Goal: Task Accomplishment & Management: Manage account settings

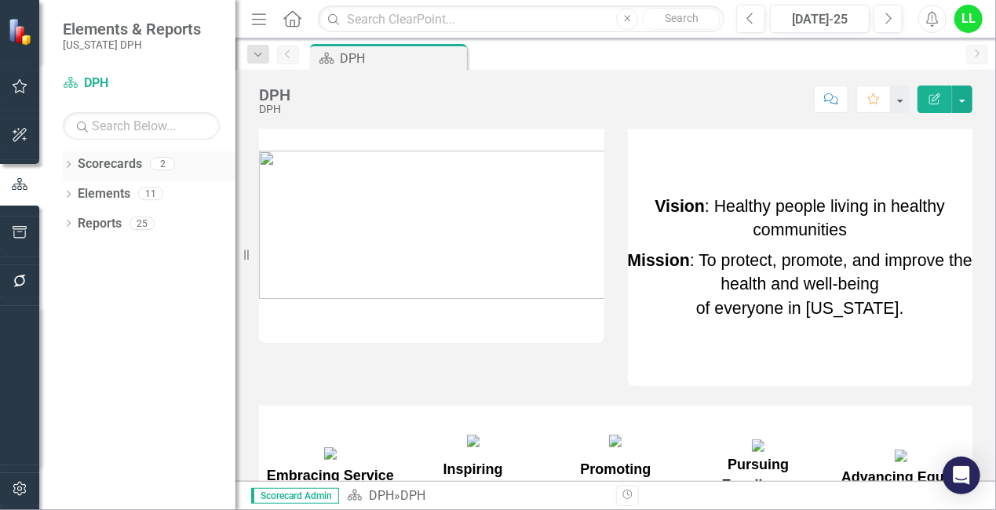
click at [71, 160] on div "Dropdown" at bounding box center [68, 165] width 11 height 13
click at [86, 220] on link "PHIG" at bounding box center [160, 224] width 149 height 18
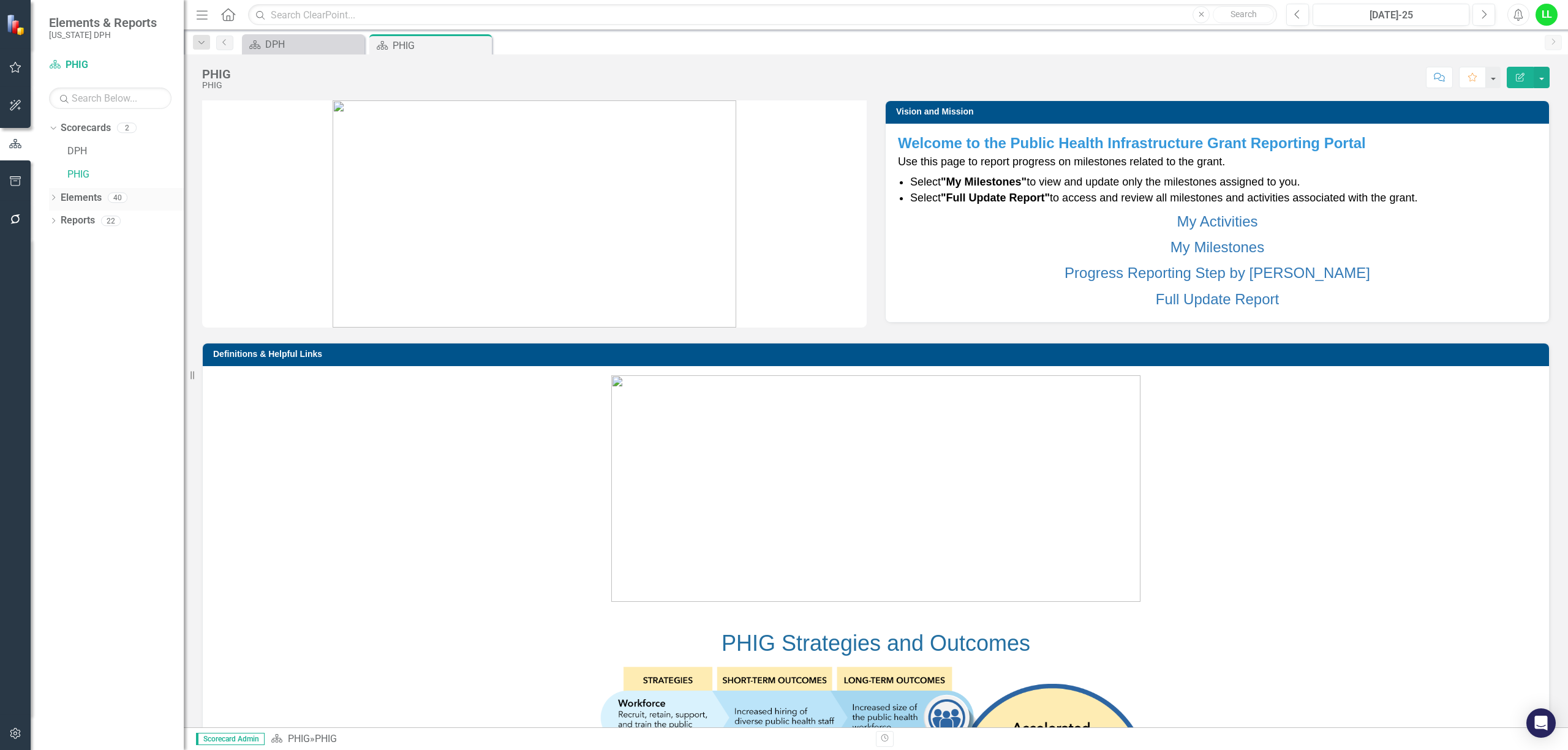
click at [57, 196] on icon "Dropdown" at bounding box center [53, 198] width 9 height 7
click at [97, 217] on link "Project Projects" at bounding box center [93, 221] width 52 height 14
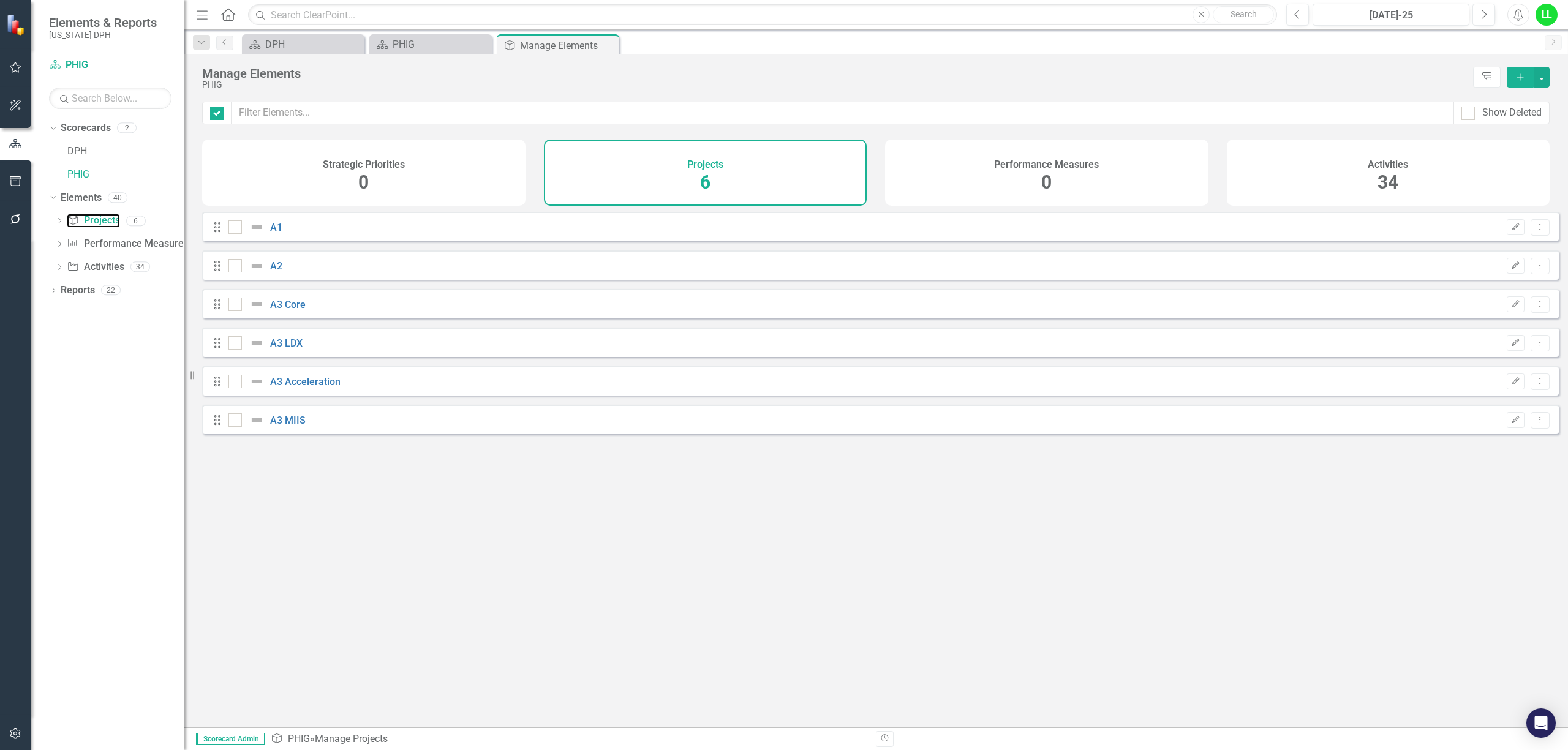
checkbox input "false"
click at [273, 272] on link "A2" at bounding box center [276, 265] width 12 height 12
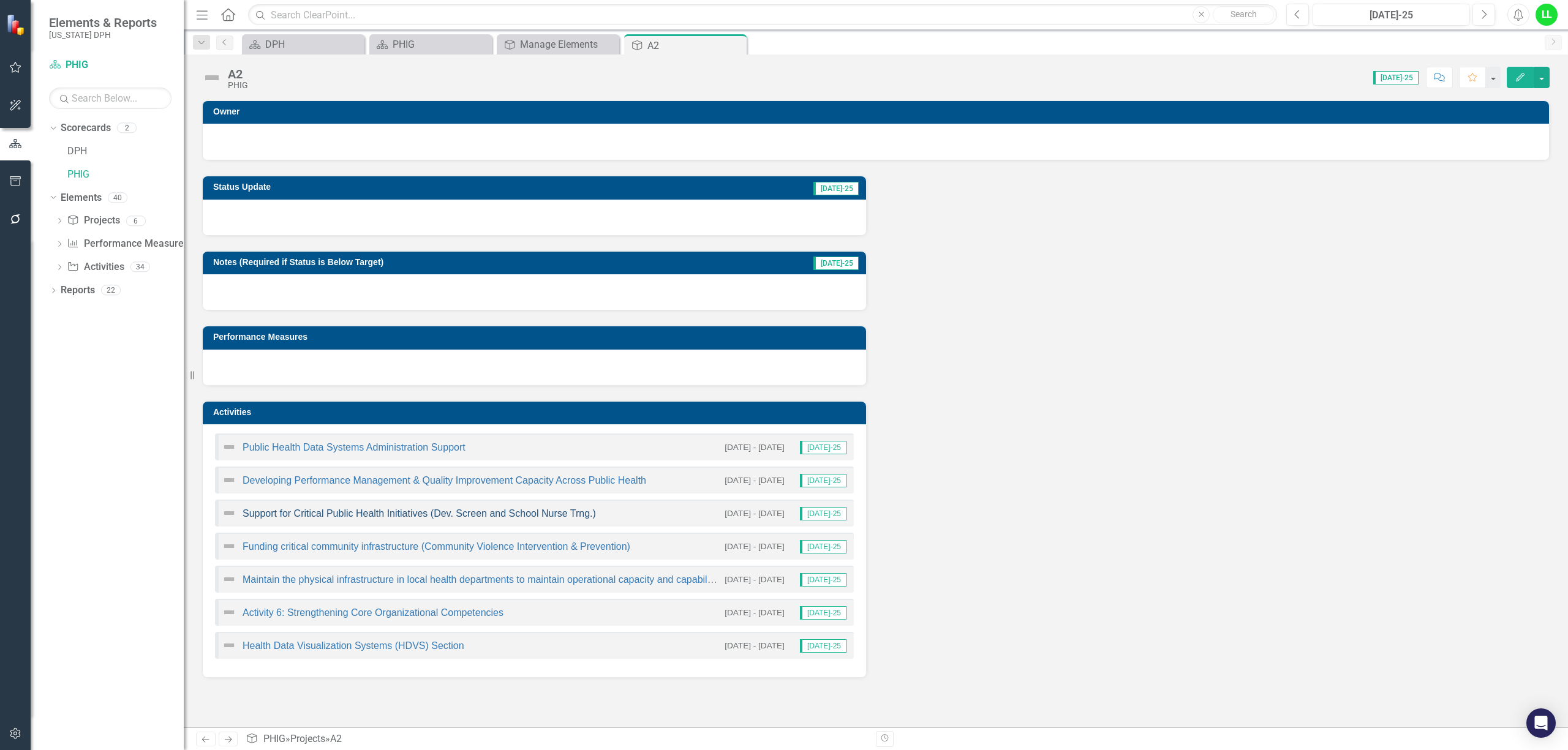
click at [310, 397] on link "Support for Critical Public Health Initiatives (Dev. Screen and School Nurse Tr…" at bounding box center [419, 513] width 354 height 10
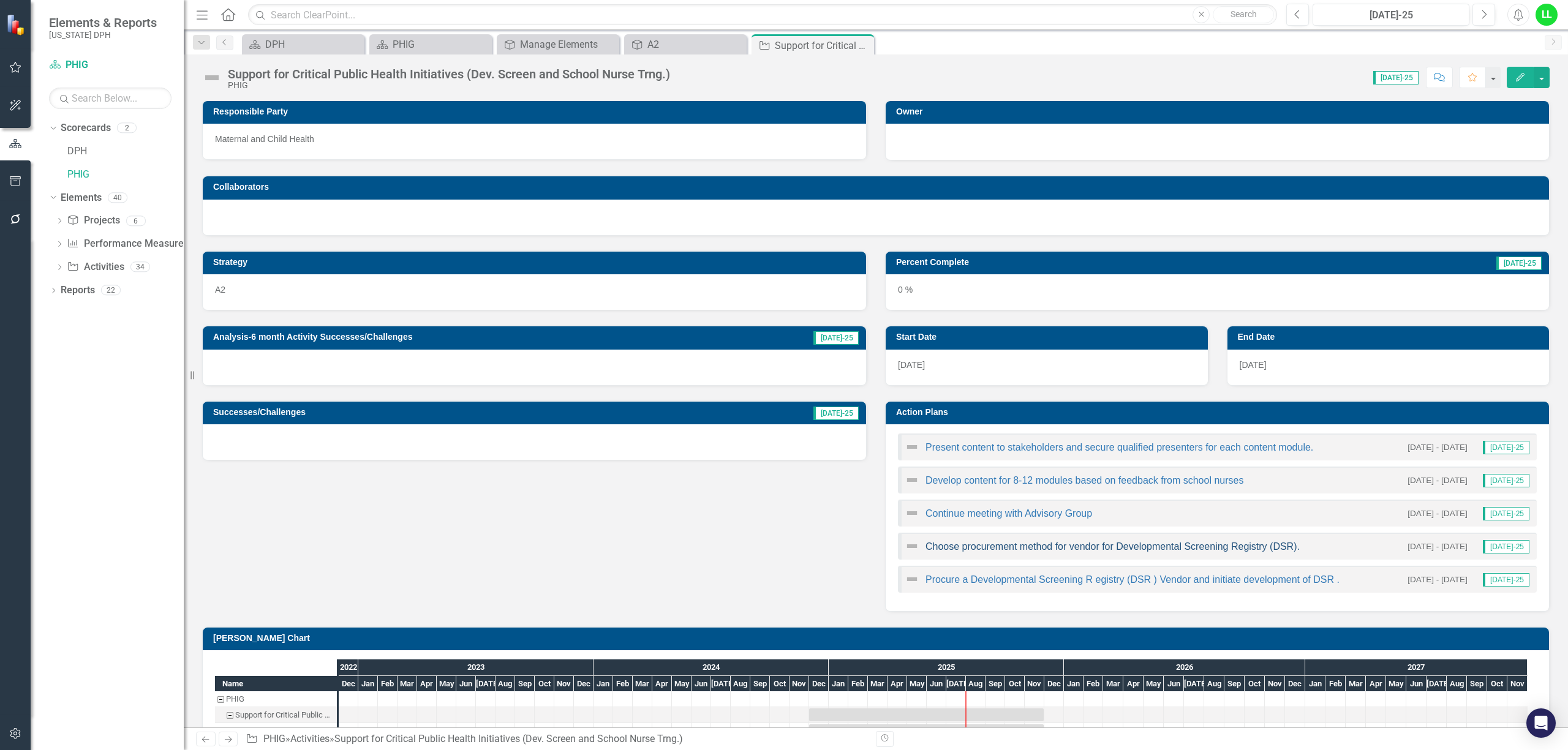
click at [777, 397] on link "Choose procurement method for vendor for Developmental Screening Registry (DSR)." at bounding box center [1111, 546] width 374 height 10
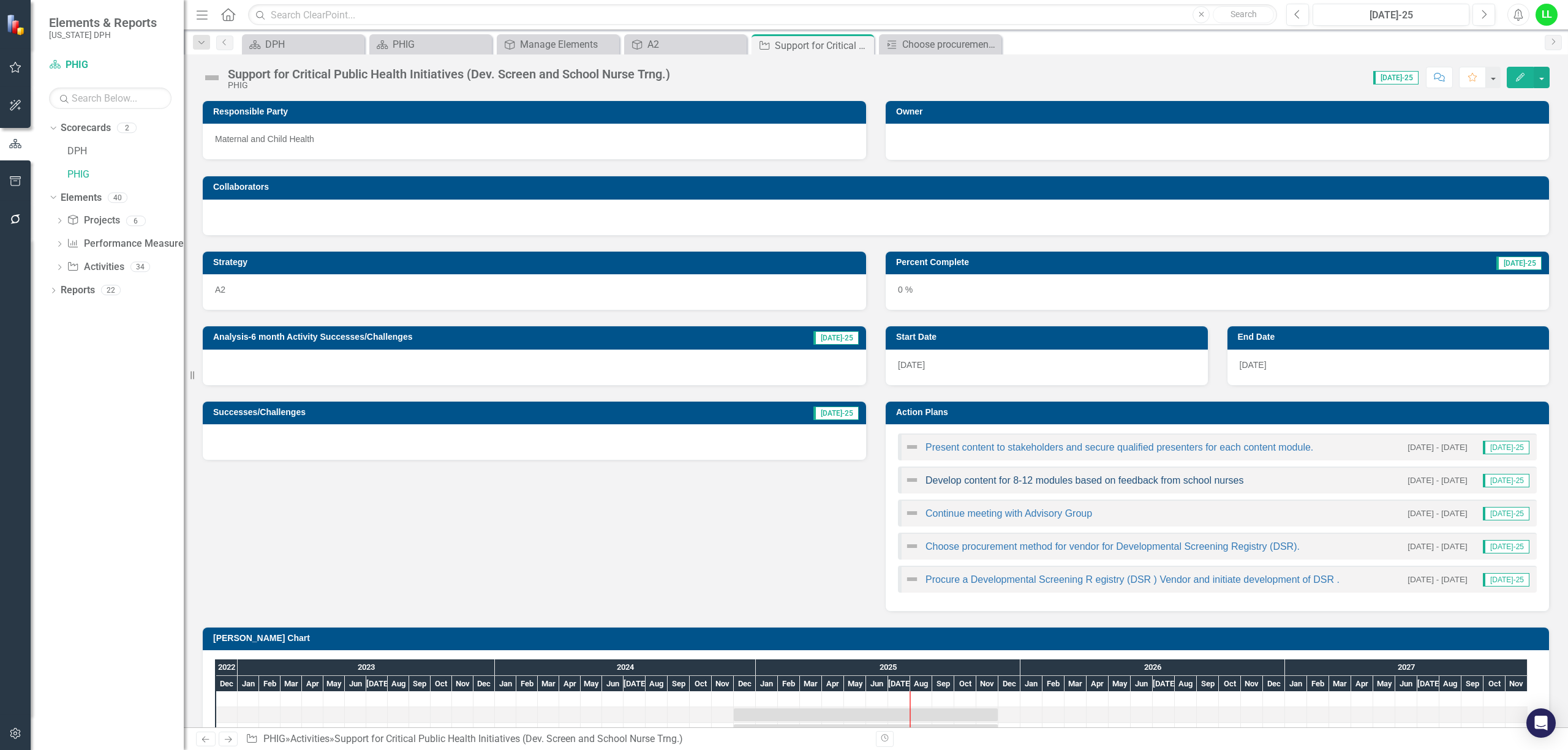
click at [777, 397] on link "Develop content for 8-12 modules based on feedback from school nurses" at bounding box center [1083, 480] width 318 height 10
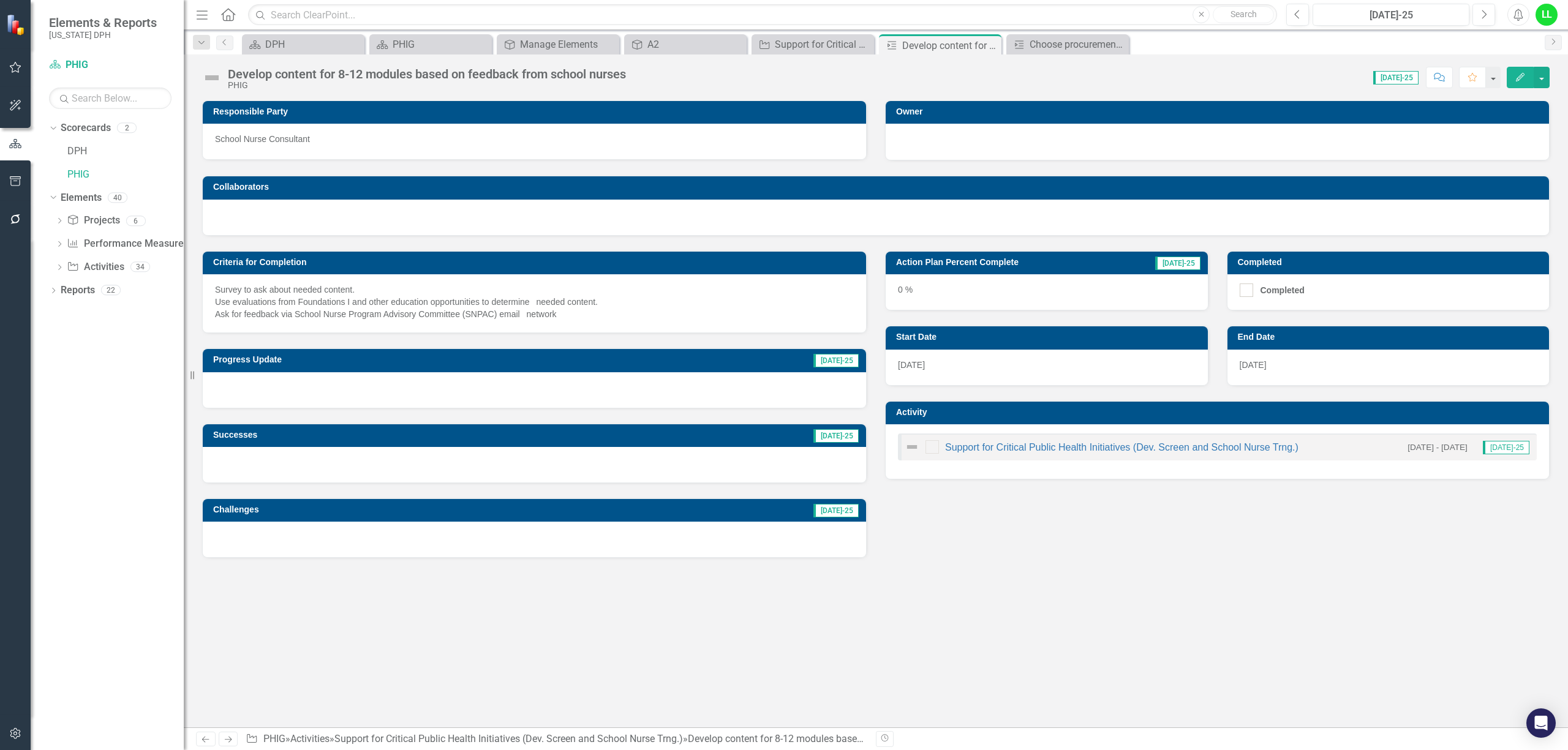
click at [348, 74] on div "Develop content for 8-12 modules based on feedback from school nurses" at bounding box center [427, 73] width 398 height 13
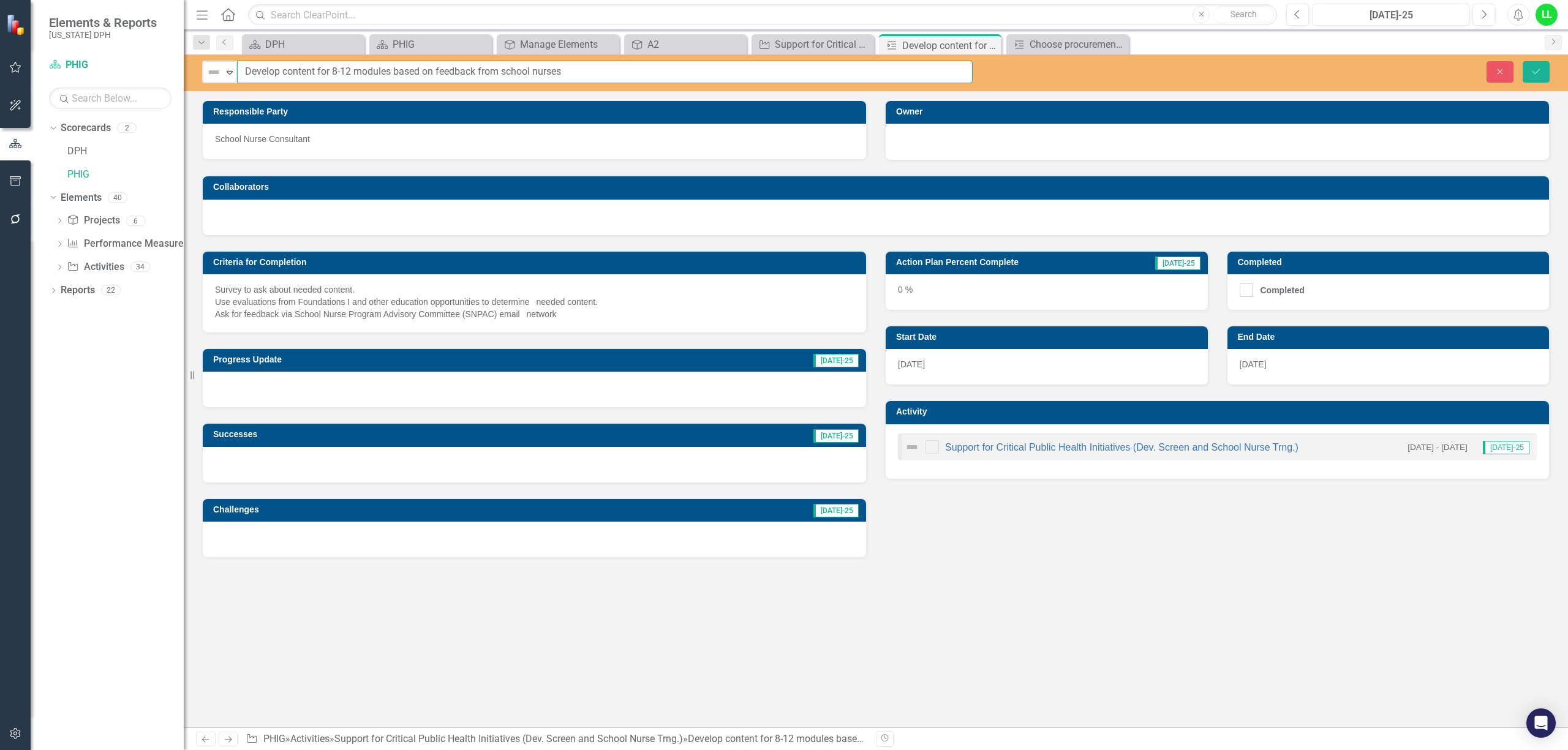
drag, startPoint x: 334, startPoint y: 69, endPoint x: 351, endPoint y: 69, distance: 17.0
click at [351, 69] on input "Develop content for 8-12 modules based on feedback from school nurses" at bounding box center [605, 72] width 735 height 23
type input "Develop content for 6-8 modules based on feedback from school nurses"
click at [777, 69] on icon "Save" at bounding box center [1536, 71] width 11 height 9
